Goal: Task Accomplishment & Management: Manage account settings

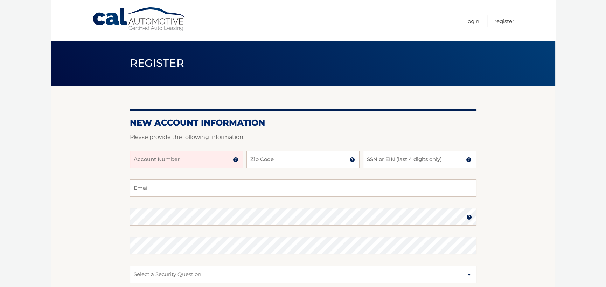
click at [157, 160] on input "Account Number" at bounding box center [186, 159] width 113 height 18
type input "44455545504"
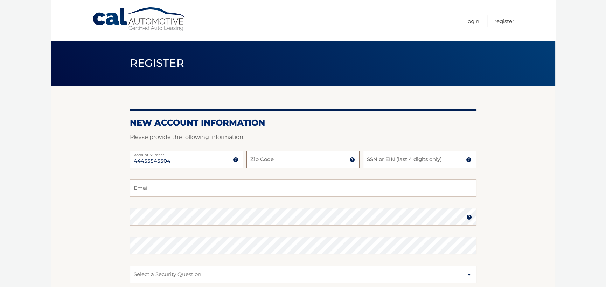
click at [328, 164] on input "Zip Code" at bounding box center [303, 159] width 113 height 18
type input "33470"
type input "mgarro@bellsouth.net"
click at [380, 157] on input "SSN or EIN (last 4 digits only)" at bounding box center [419, 159] width 113 height 18
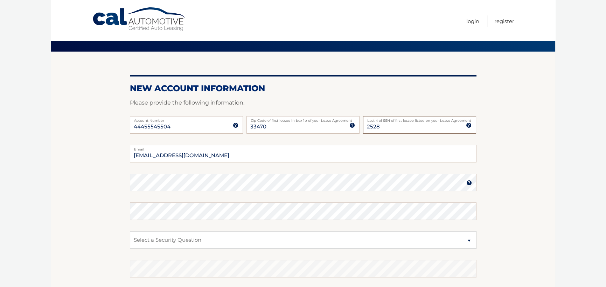
scroll to position [35, 0]
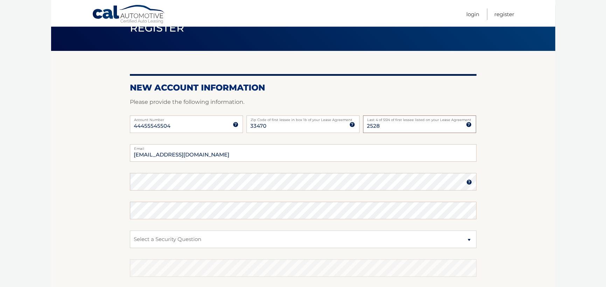
type input "2528"
click at [244, 241] on select "Select a Security Question What was the name of your elementary school? What is…" at bounding box center [303, 239] width 347 height 18
select select "1"
click at [130, 230] on select "Select a Security Question What was the name of your elementary school? What is…" at bounding box center [303, 239] width 347 height 18
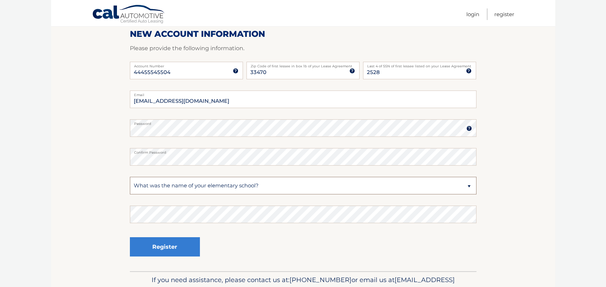
scroll to position [105, 0]
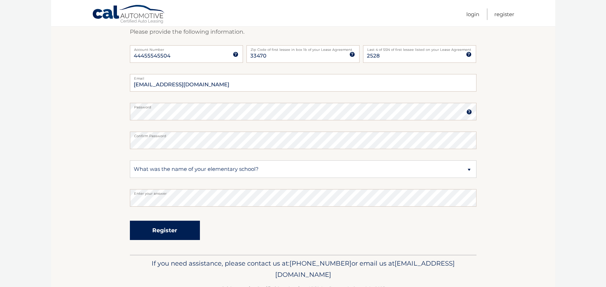
click at [180, 234] on button "Register" at bounding box center [165, 229] width 70 height 19
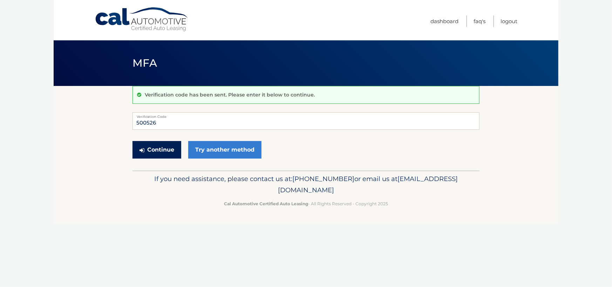
type input "500526"
click at [157, 149] on button "Continue" at bounding box center [156, 150] width 49 height 18
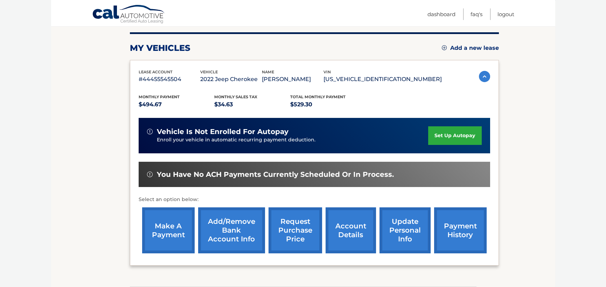
scroll to position [102, 0]
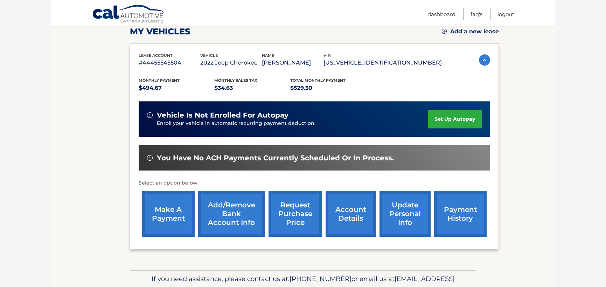
click at [344, 213] on link "account details" at bounding box center [351, 214] width 50 height 46
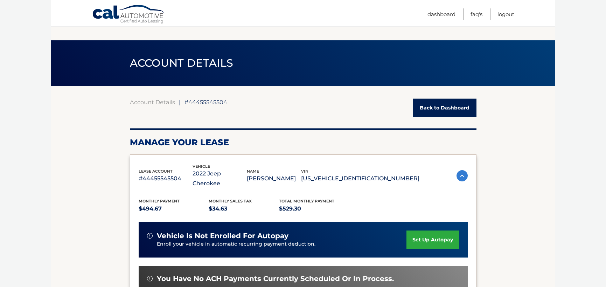
scroll to position [280, 0]
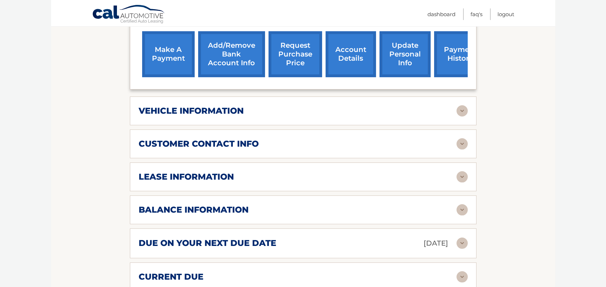
click at [193, 204] on h2 "balance information" at bounding box center [194, 209] width 110 height 11
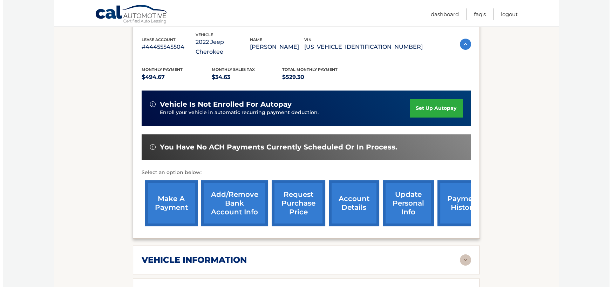
scroll to position [140, 0]
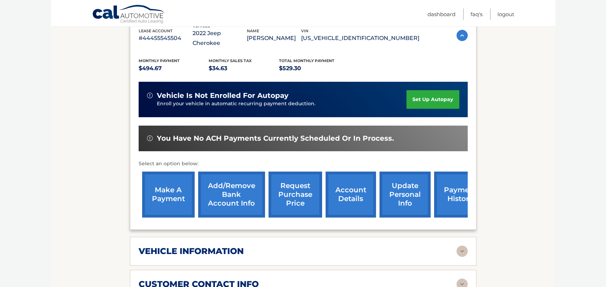
click at [299, 189] on link "request purchase price" at bounding box center [296, 194] width 54 height 46
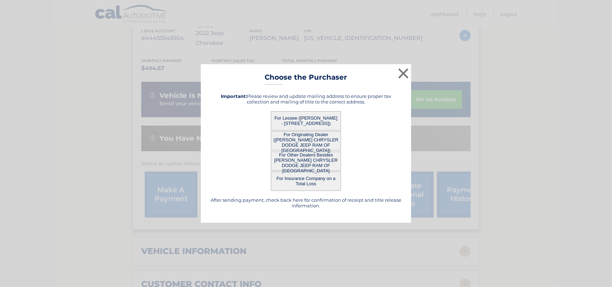
click at [308, 121] on button "For Lessee ([PERSON_NAME] - [STREET_ADDRESS])" at bounding box center [306, 120] width 70 height 19
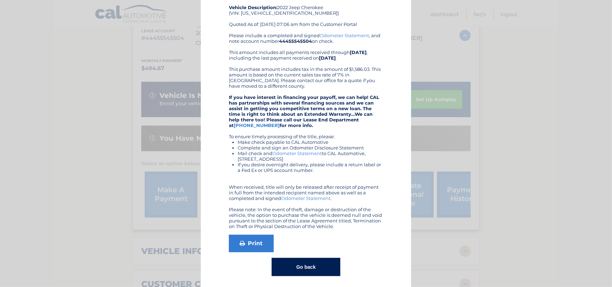
scroll to position [53, 0]
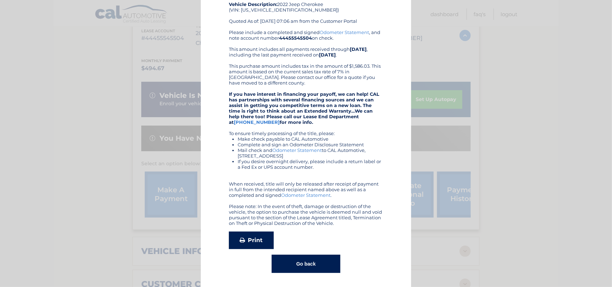
click at [241, 245] on link "Print" at bounding box center [251, 240] width 45 height 18
